Goal: Navigation & Orientation: Find specific page/section

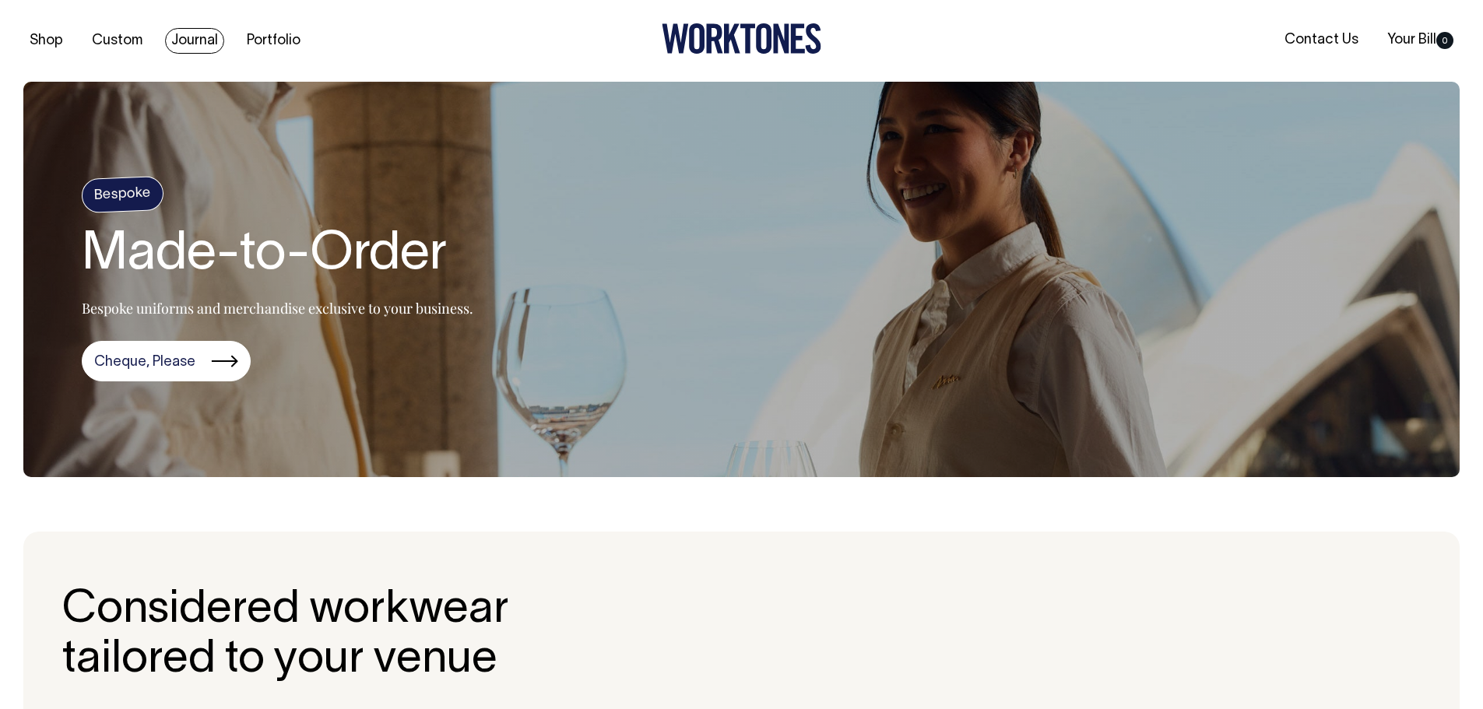
click at [187, 44] on link "Journal" at bounding box center [194, 41] width 59 height 26
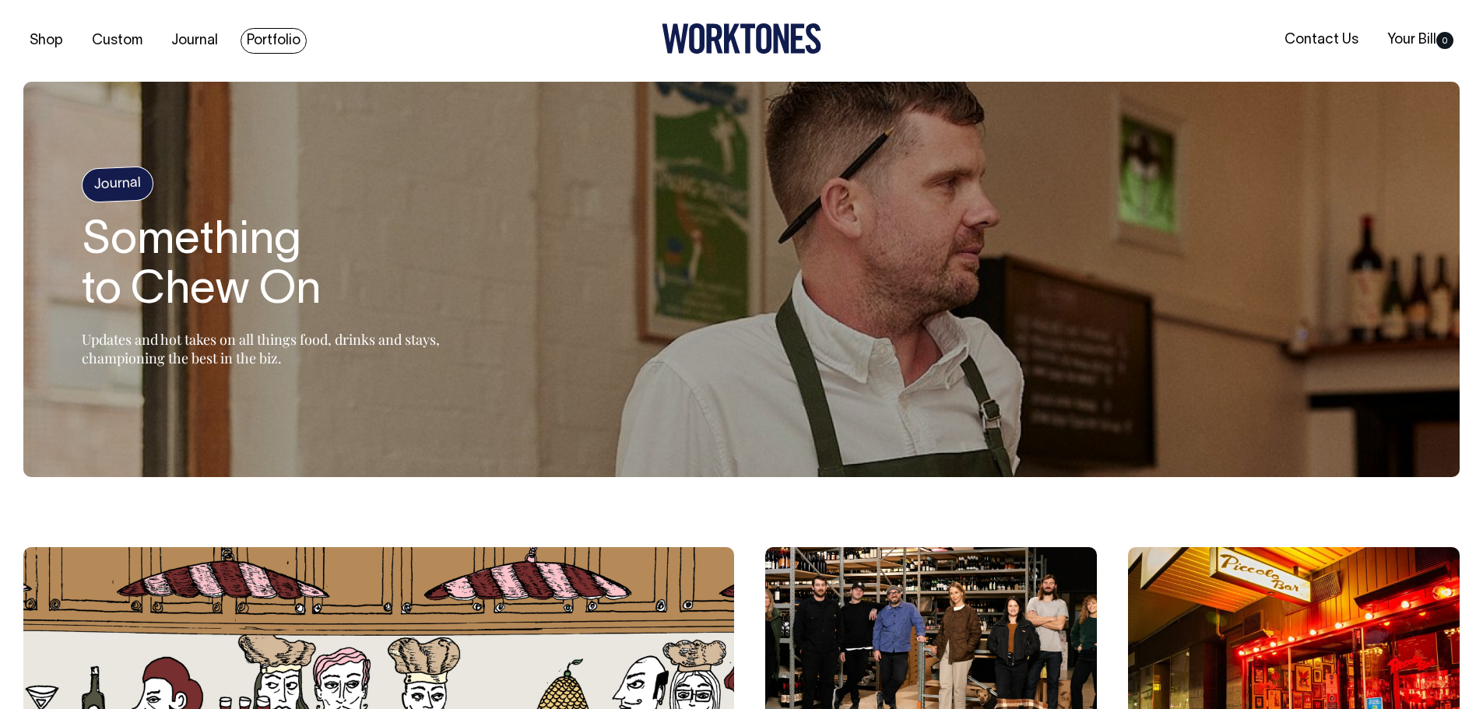
click at [280, 42] on link "Portfolio" at bounding box center [274, 41] width 66 height 26
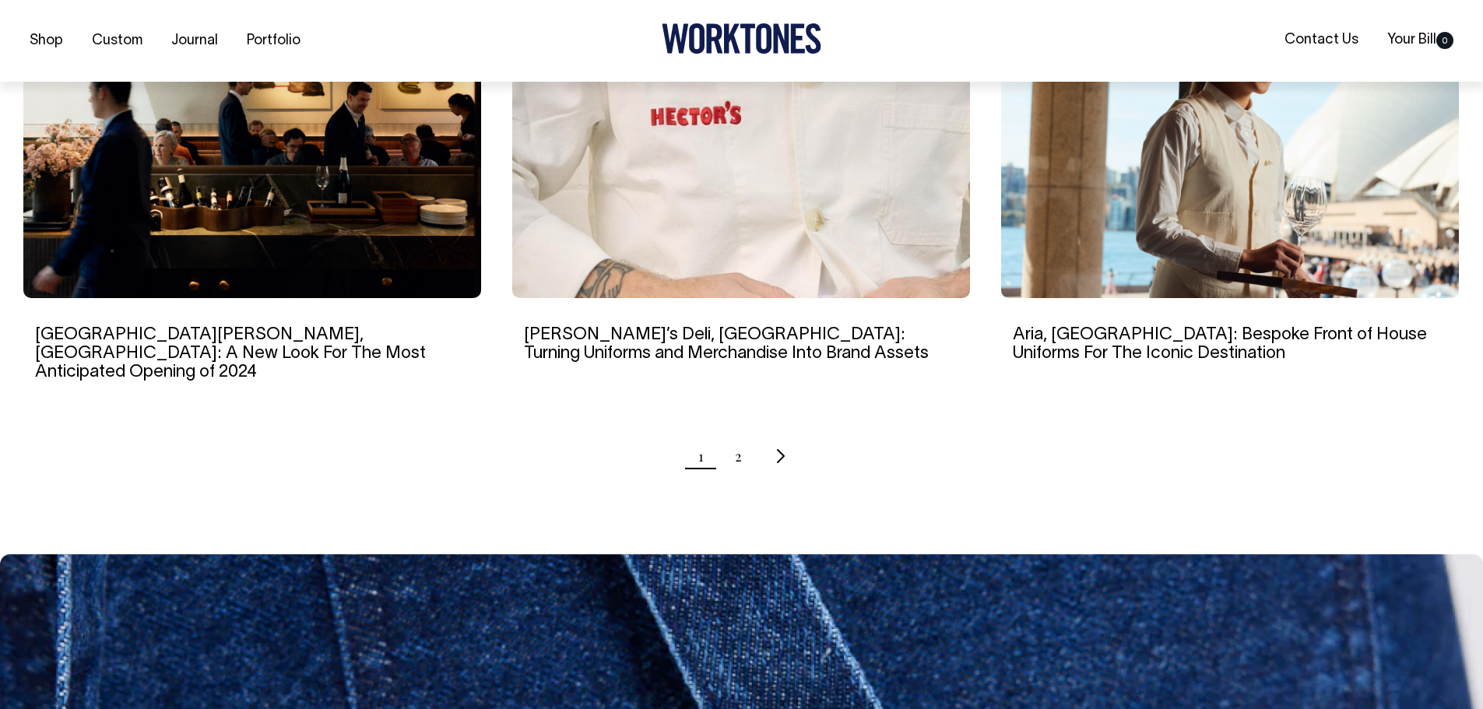
scroll to position [1557, 0]
click at [741, 436] on link "2" at bounding box center [738, 455] width 7 height 39
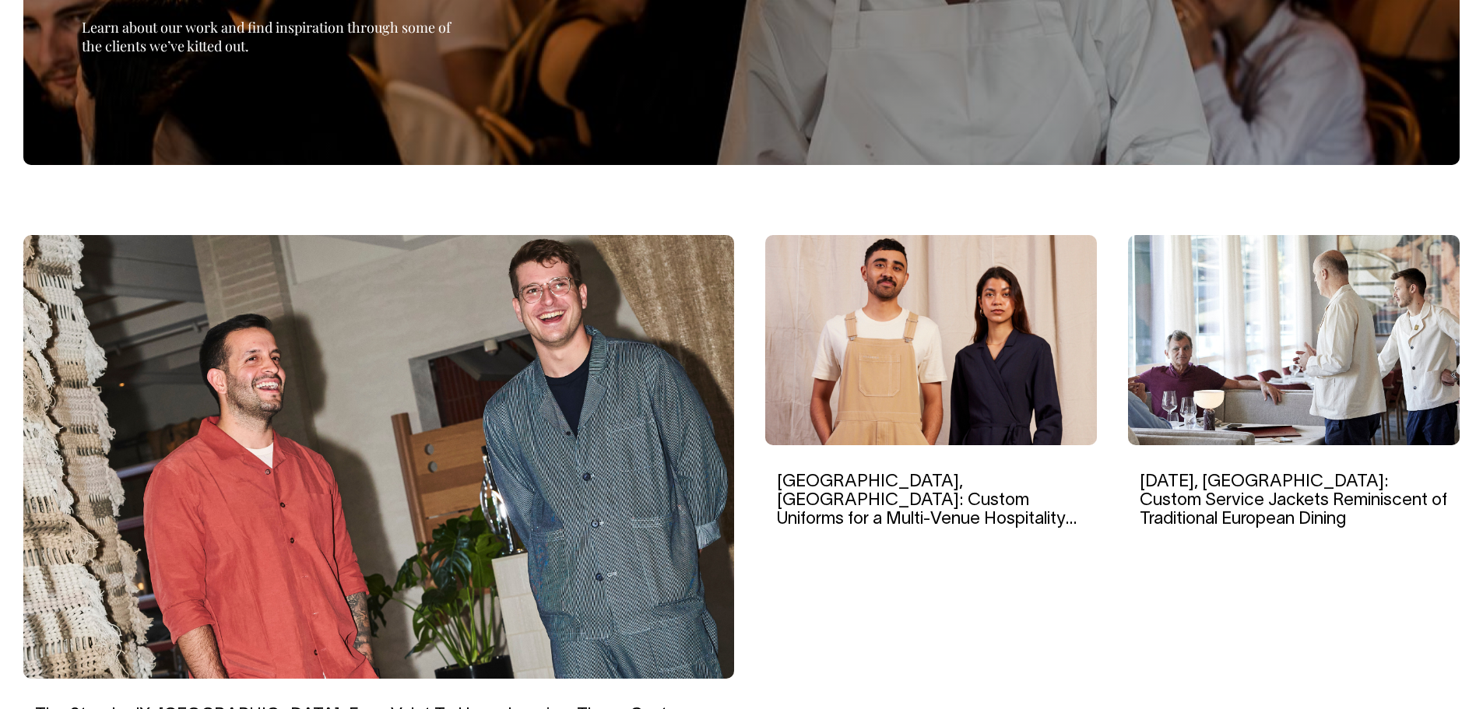
scroll to position [311, 0]
drag, startPoint x: 999, startPoint y: 486, endPoint x: 1004, endPoint y: 503, distance: 17.8
drag, startPoint x: 1004, startPoint y: 503, endPoint x: 1021, endPoint y: 404, distance: 100.4
click at [1021, 404] on img at bounding box center [931, 341] width 332 height 210
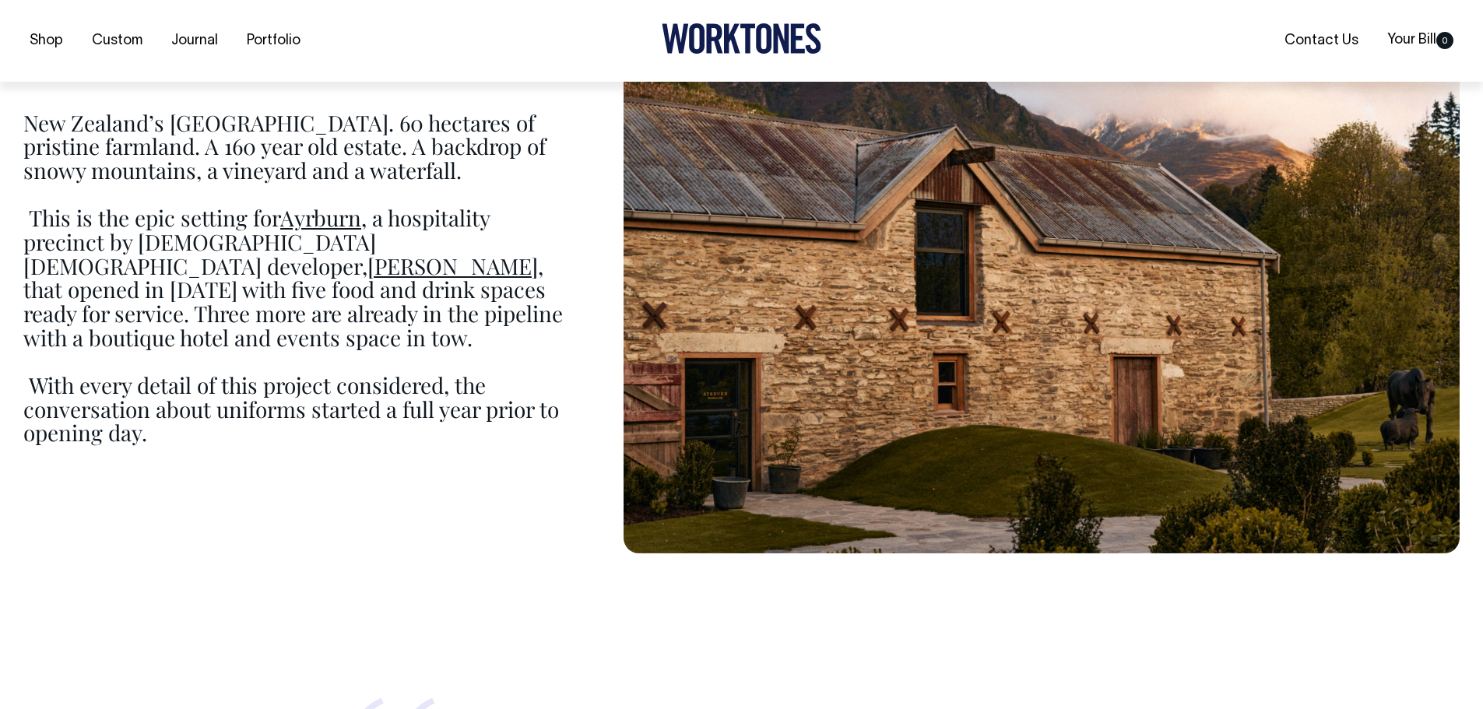
scroll to position [1168, 0]
